Goal: Information Seeking & Learning: Learn about a topic

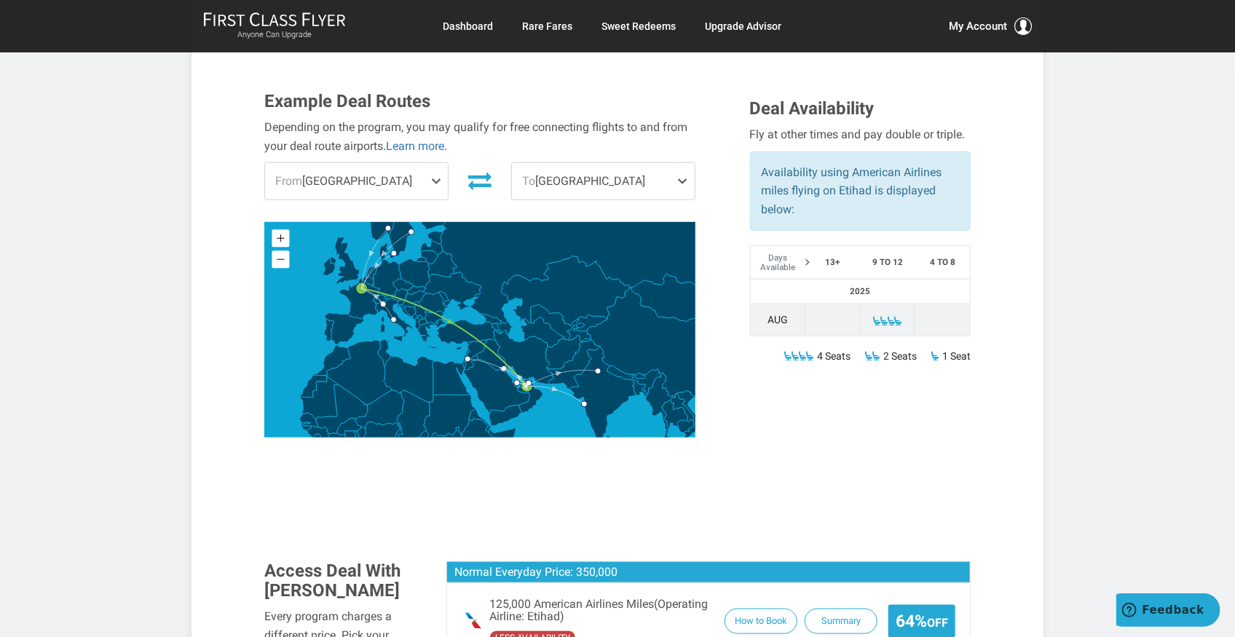
scroll to position [485, 0]
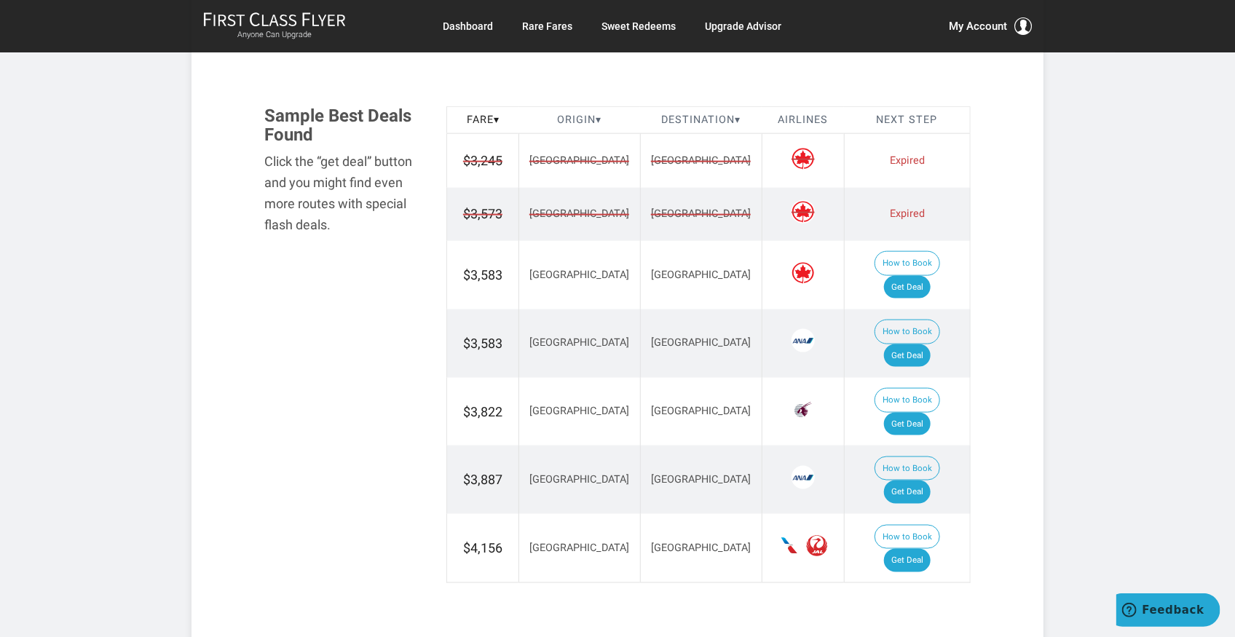
scroll to position [824, 0]
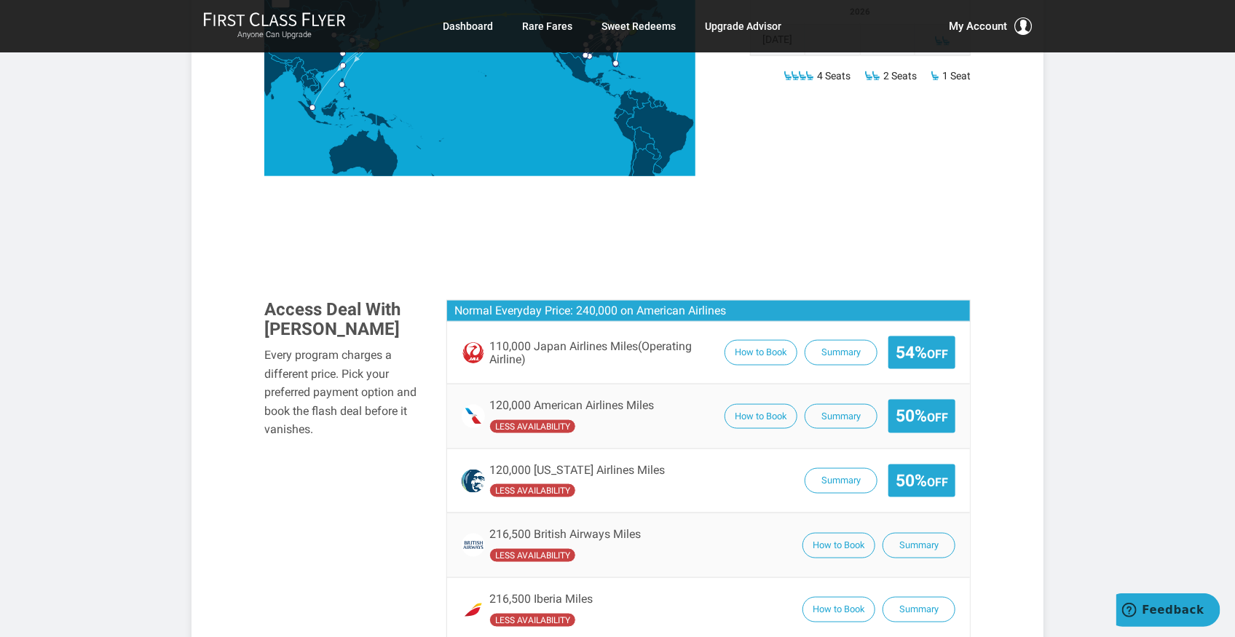
scroll to position [727, 0]
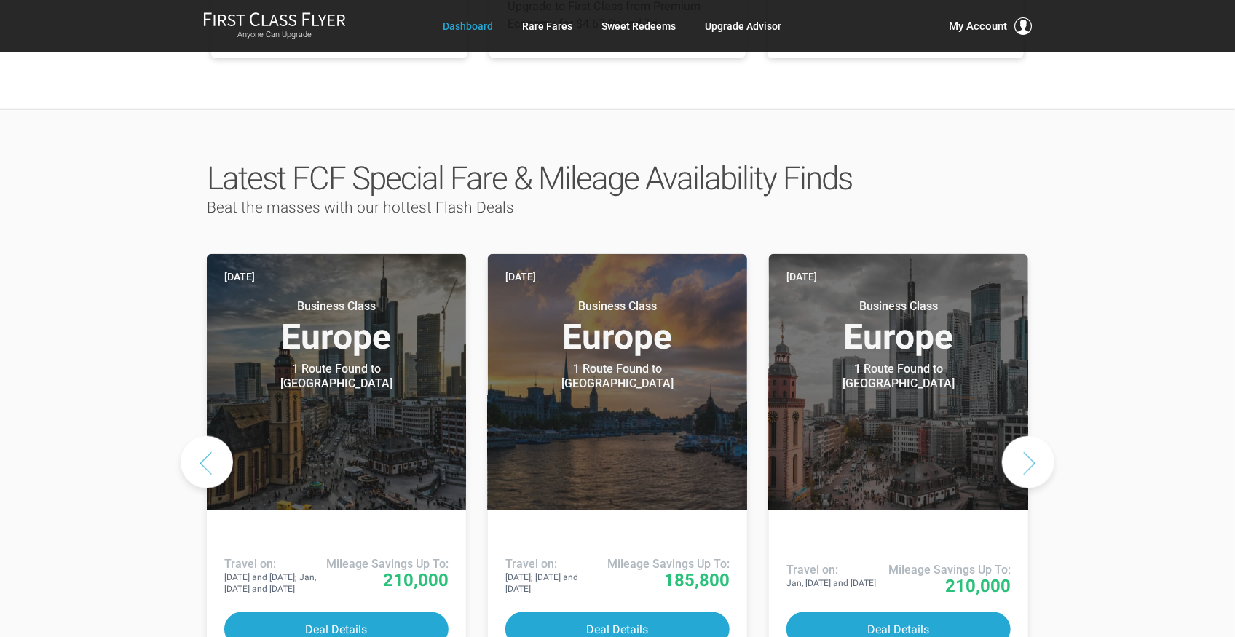
scroll to position [631, 0]
click at [1026, 435] on button "Next slide" at bounding box center [1028, 461] width 52 height 52
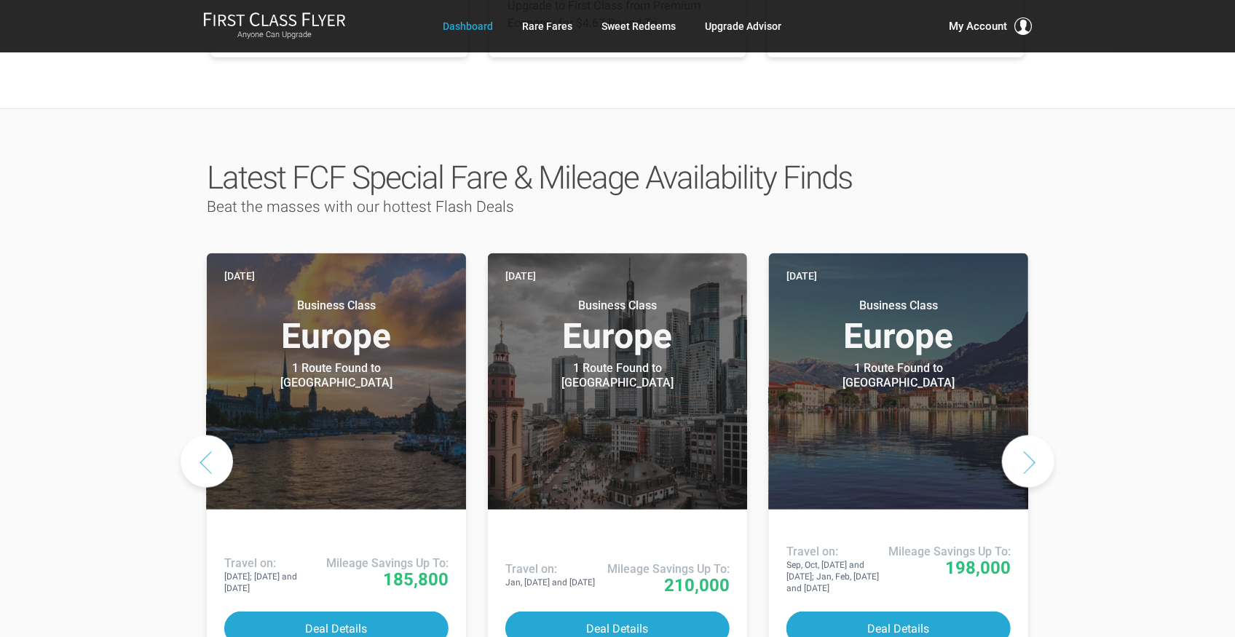
click at [1028, 435] on button "Next slide" at bounding box center [1028, 461] width 52 height 52
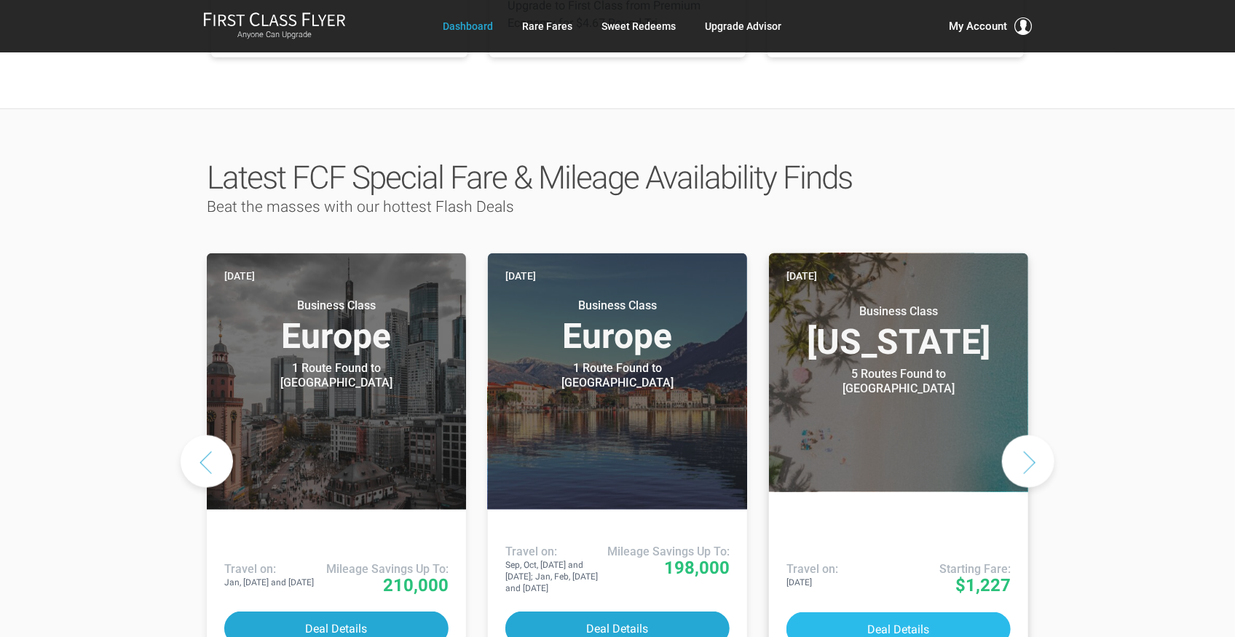
click at [885, 612] on button "Deal Details" at bounding box center [898, 629] width 224 height 34
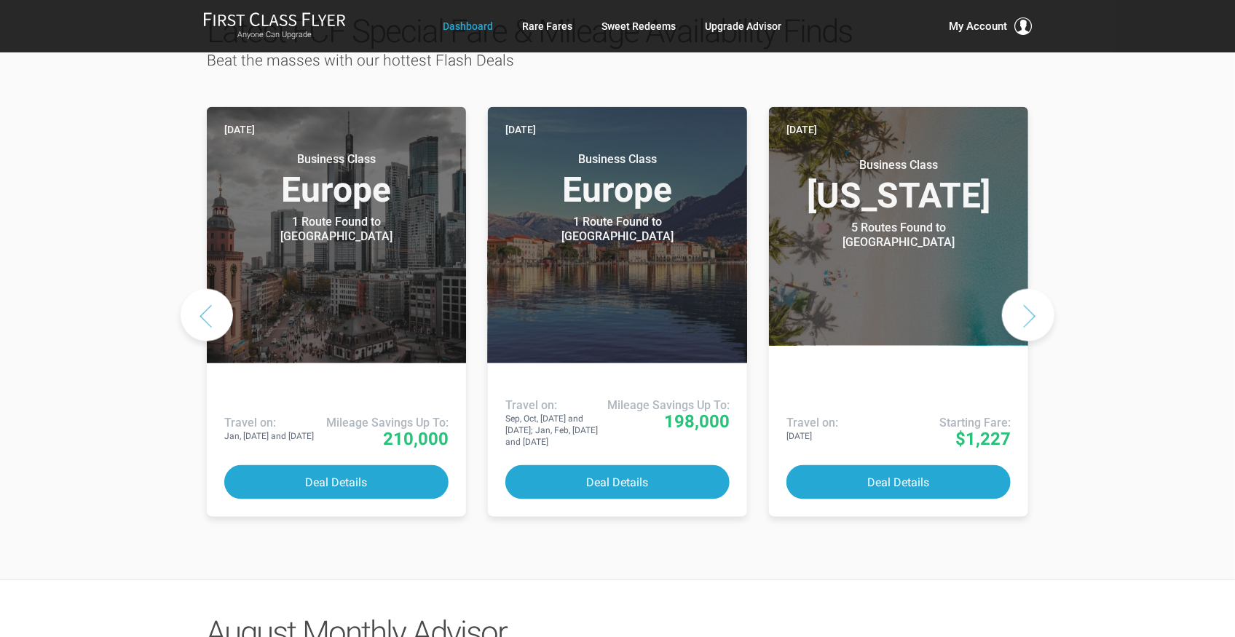
click at [1030, 289] on button "Next slide" at bounding box center [1028, 315] width 52 height 52
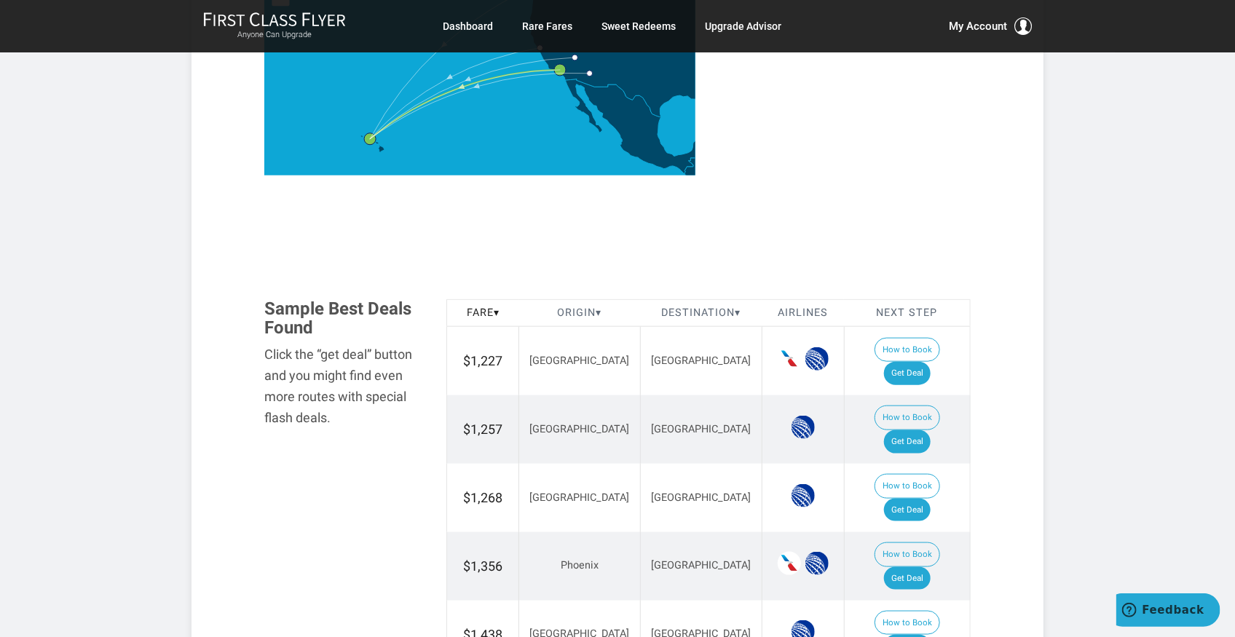
scroll to position [631, 0]
